Goal: Task Accomplishment & Management: Use online tool/utility

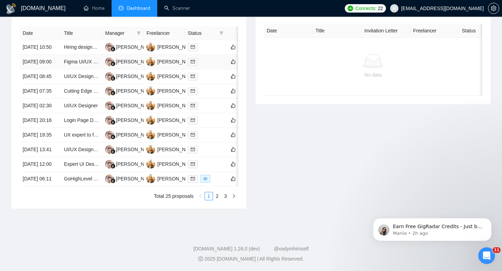
scroll to position [365, 0]
click at [218, 195] on link "2" at bounding box center [217, 196] width 8 height 8
click at [210, 200] on link "1" at bounding box center [209, 196] width 8 height 8
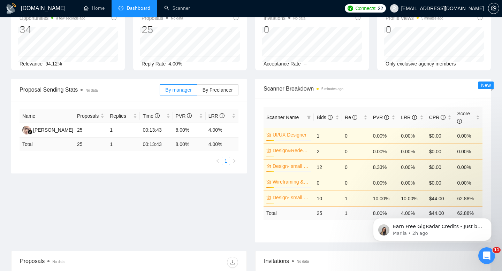
scroll to position [29, 0]
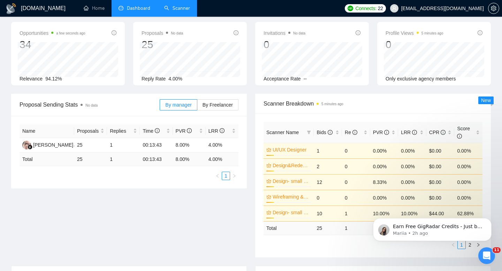
click at [176, 11] on link "Scanner" at bounding box center [177, 8] width 26 height 6
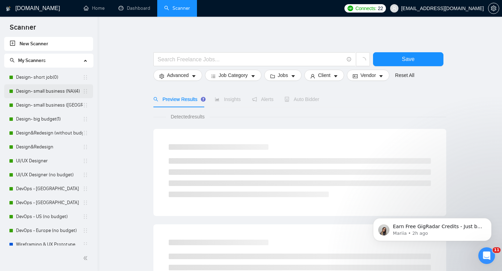
click at [49, 93] on link "Design- small business (NA)(4)" at bounding box center [49, 91] width 67 height 14
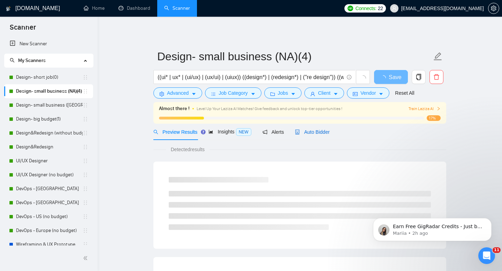
click at [318, 131] on span "Auto Bidder" at bounding box center [312, 132] width 34 height 6
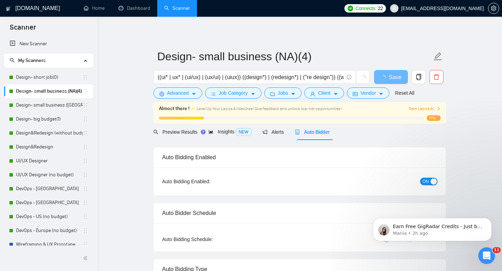
radio input "false"
radio input "true"
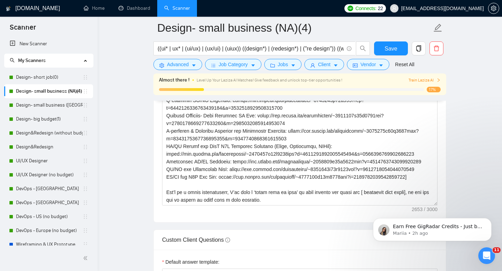
scroll to position [1031, 0]
